Goal: Book appointment/travel/reservation

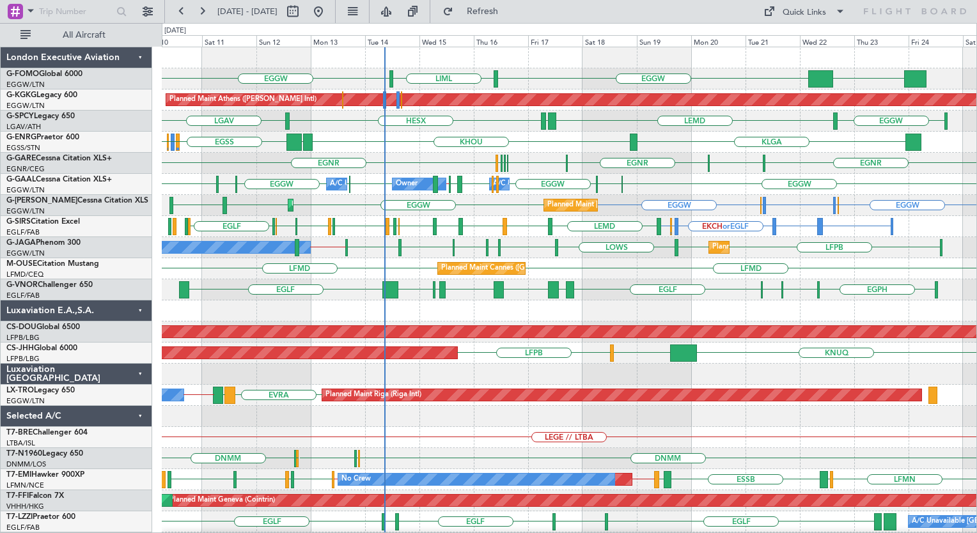
click at [342, 295] on div "EGGW KSFO EGGW LIML Planned Maint [GEOGRAPHIC_DATA] ([PERSON_NAME] Intl) Unplan…" at bounding box center [569, 310] width 814 height 527
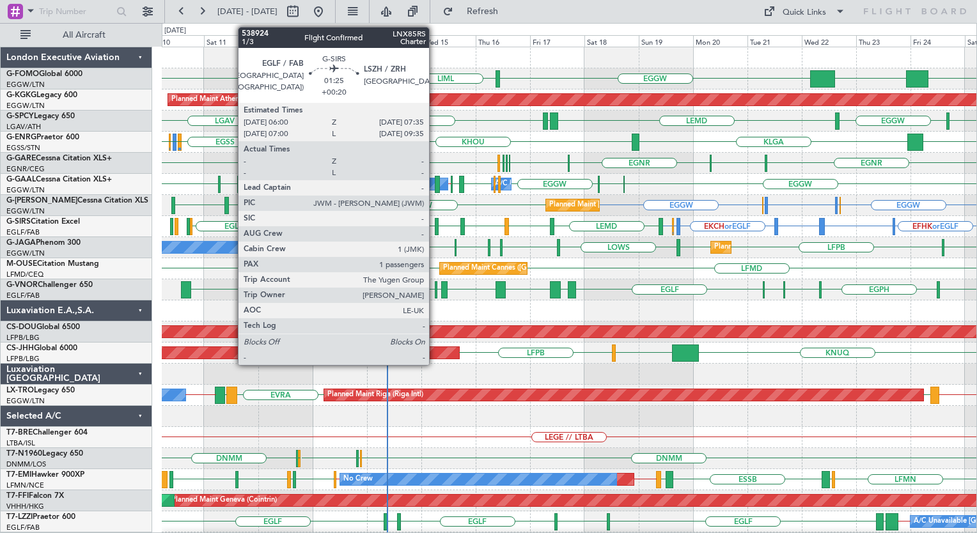
click at [435, 223] on div at bounding box center [437, 226] width 4 height 17
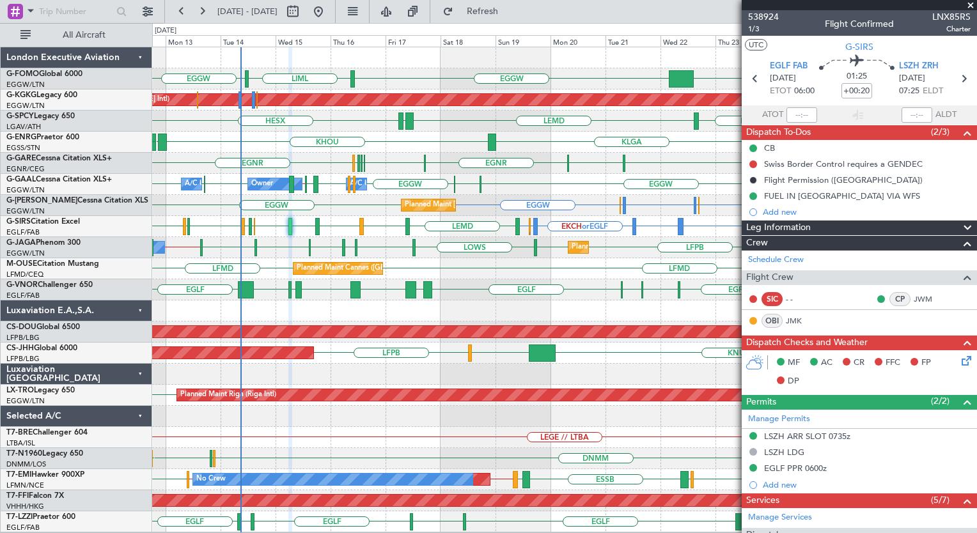
click at [385, 183] on div "EGGW EGGW KSFO EGGW LIML Planned Maint [GEOGRAPHIC_DATA] ([PERSON_NAME] Intl) E…" at bounding box center [564, 289] width 824 height 485
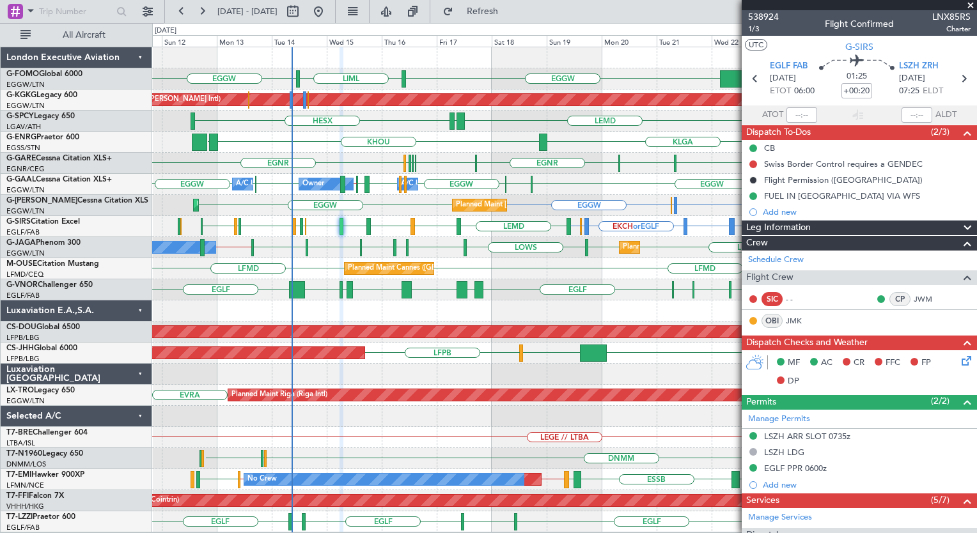
click at [437, 197] on div "EGGW EGGW KSFO EGGW LIML OERK Planned Maint [GEOGRAPHIC_DATA] ([PERSON_NAME] In…" at bounding box center [564, 289] width 824 height 485
click at [400, 166] on div "EGNR [GEOGRAPHIC_DATA] [GEOGRAPHIC_DATA] [GEOGRAPHIC_DATA] [GEOGRAPHIC_DATA] [G…" at bounding box center [564, 163] width 824 height 21
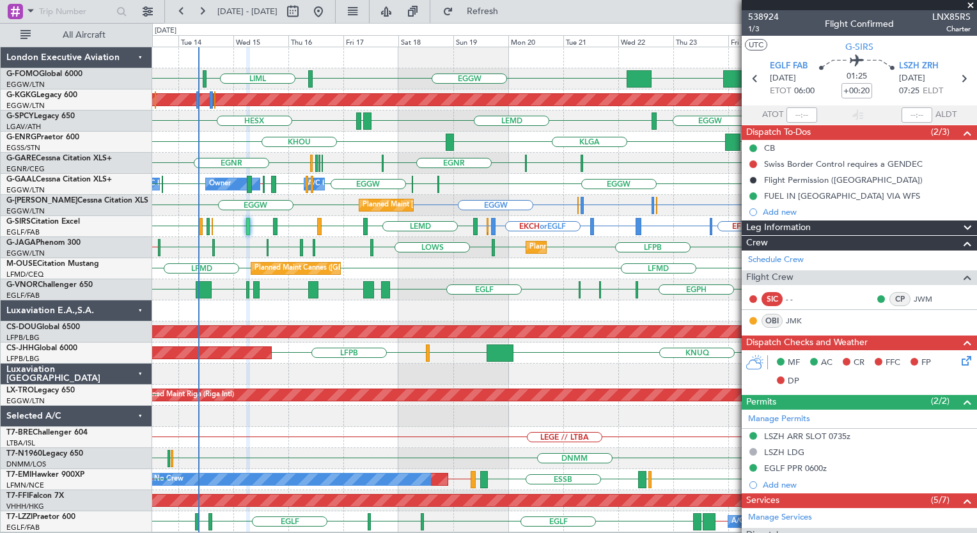
click at [419, 316] on div "EGGW EGGW KSFO EGGW LIML Planned Maint [GEOGRAPHIC_DATA] ([PERSON_NAME] Intl) E…" at bounding box center [564, 289] width 824 height 485
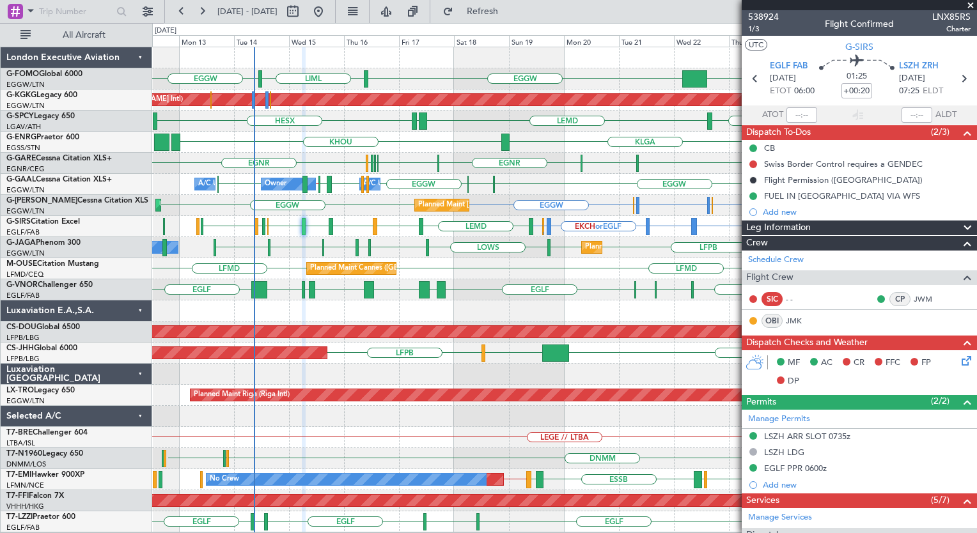
click at [497, 298] on div "EGGW EGGW KSFO EGGW LIML OERK Planned Maint [GEOGRAPHIC_DATA] ([PERSON_NAME] In…" at bounding box center [564, 289] width 824 height 485
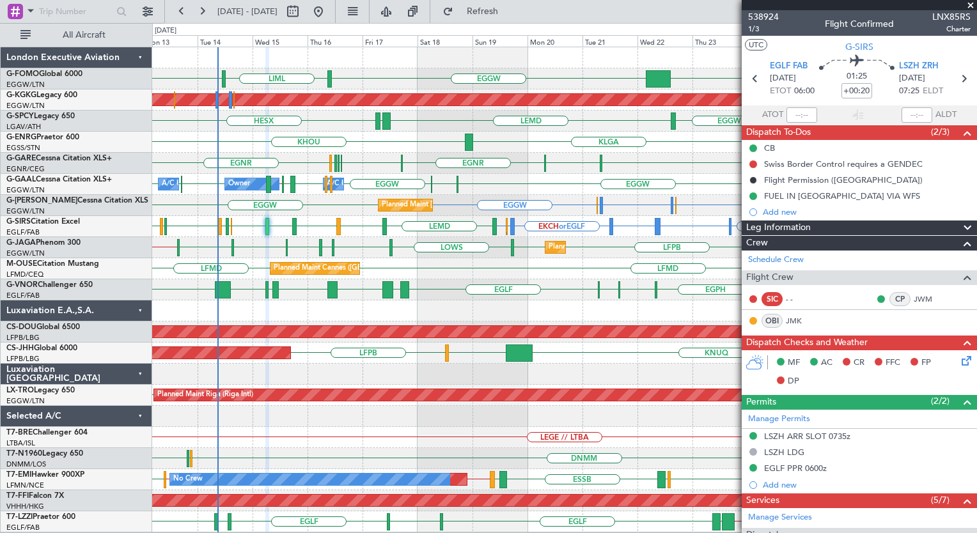
click at [506, 373] on div "EGGW KSFO EGGW LIML EGGW Planned Maint [GEOGRAPHIC_DATA] ([PERSON_NAME] Intl) L…" at bounding box center [564, 289] width 824 height 485
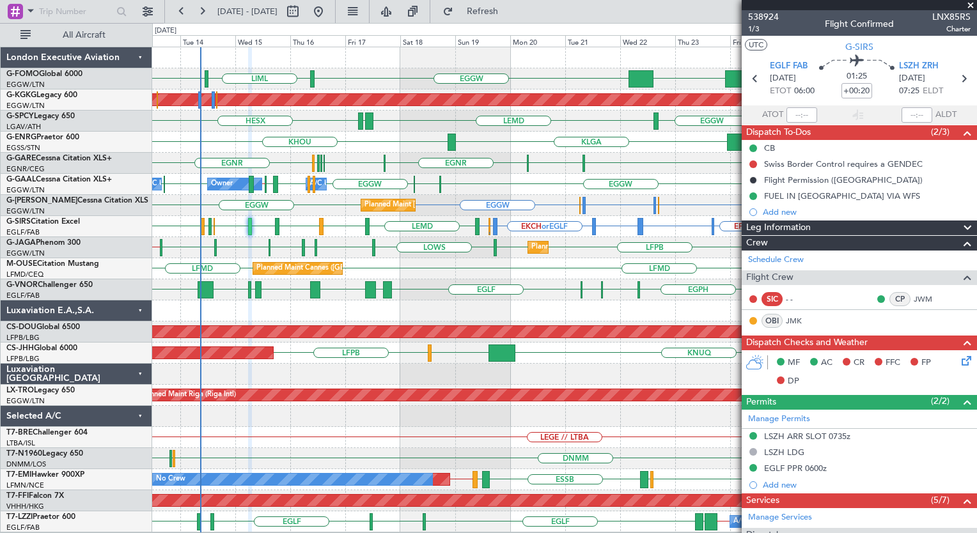
click at [970, 4] on span at bounding box center [970, 6] width 13 height 12
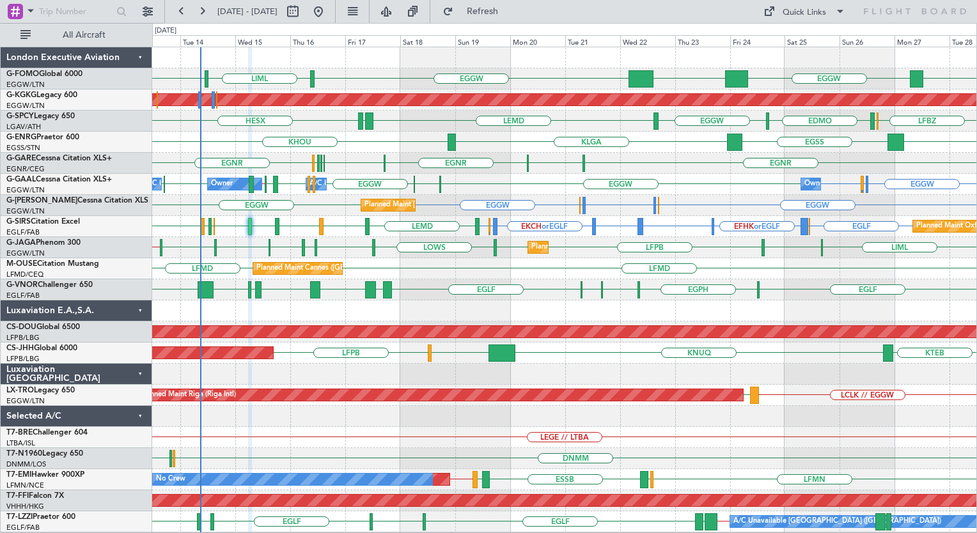
type input "0"
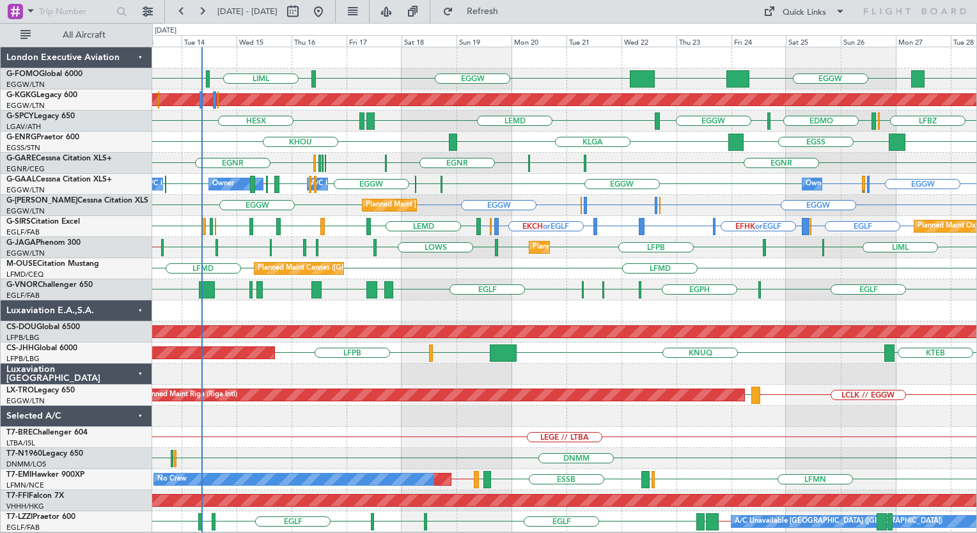
click at [805, 300] on div "EGGW OERK EGGW KSFO EGGW LIML Planned Maint [GEOGRAPHIC_DATA] ([PERSON_NAME] In…" at bounding box center [564, 289] width 824 height 485
